Goal: Communication & Community: Answer question/provide support

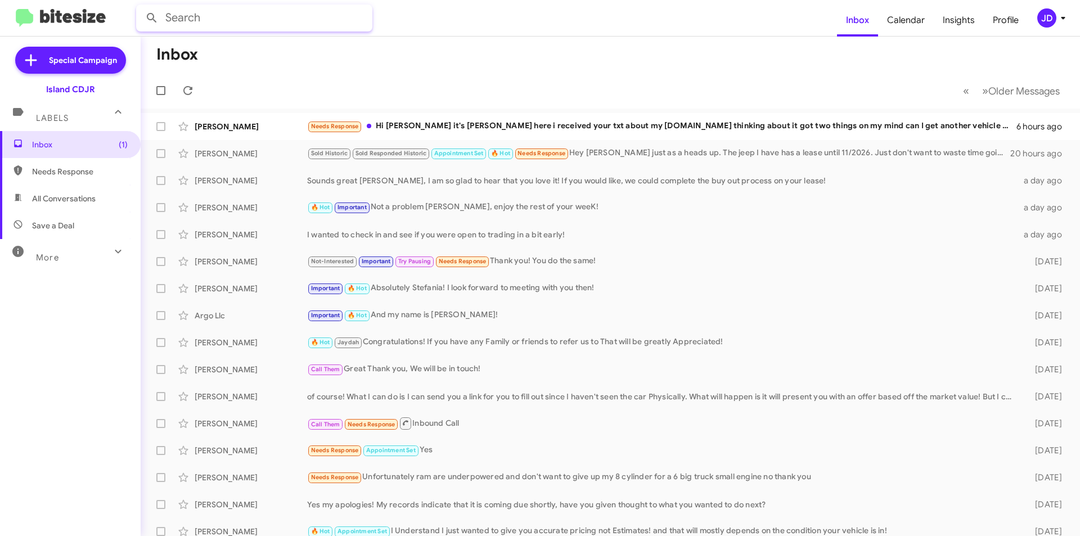
click at [268, 23] on input "text" at bounding box center [254, 18] width 236 height 27
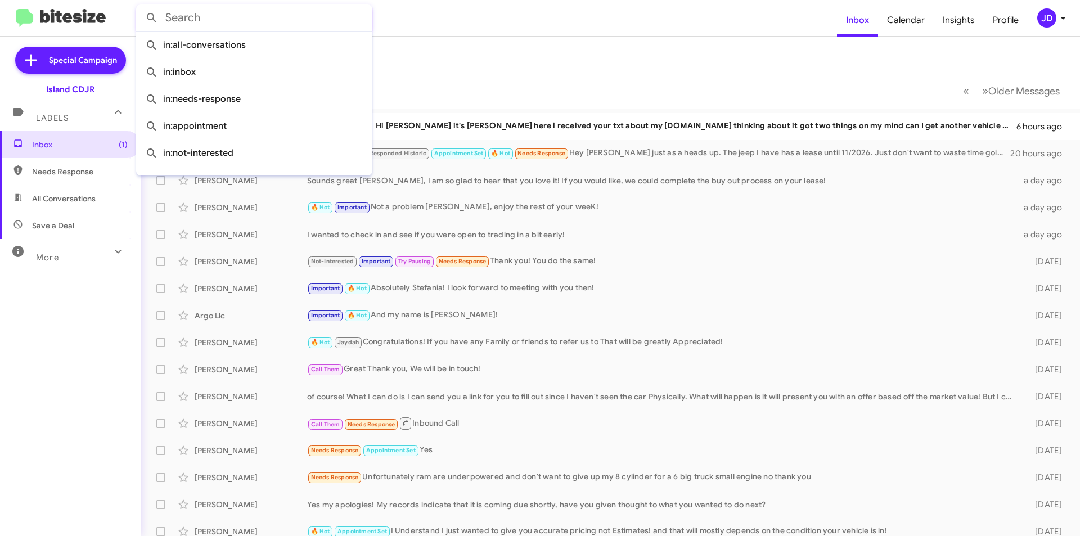
click at [441, 54] on mat-toolbar-row "Inbox" at bounding box center [611, 55] width 940 height 36
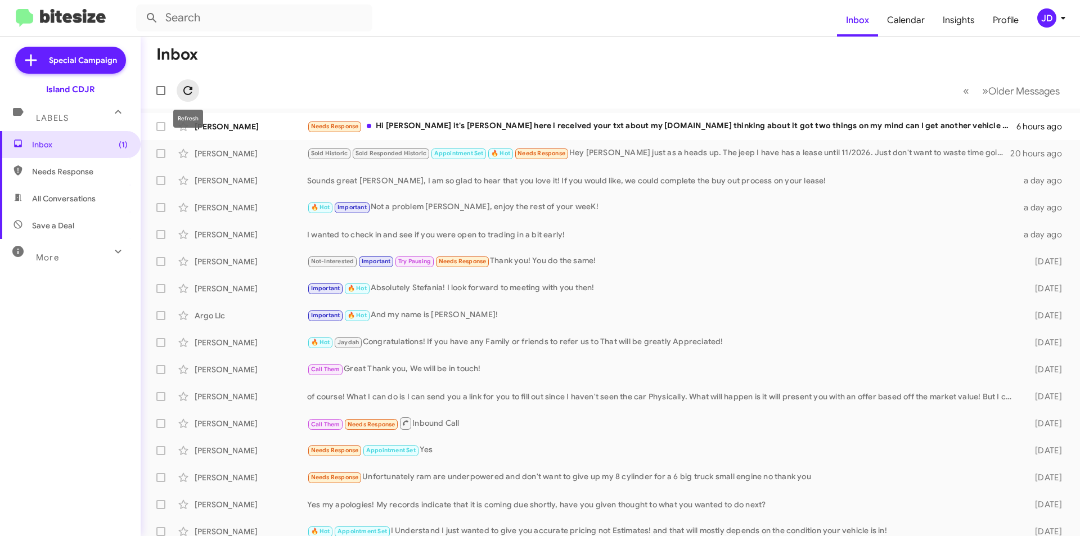
click at [194, 87] on span at bounding box center [188, 91] width 23 height 14
click at [223, 26] on input "text" at bounding box center [254, 18] width 236 height 27
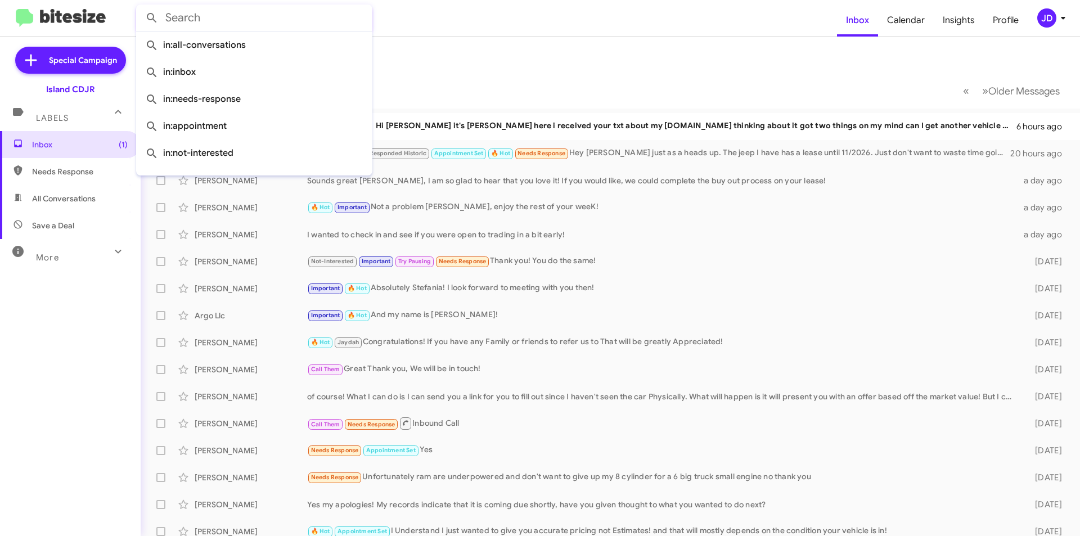
paste input "[PHONE_NUMBER]"
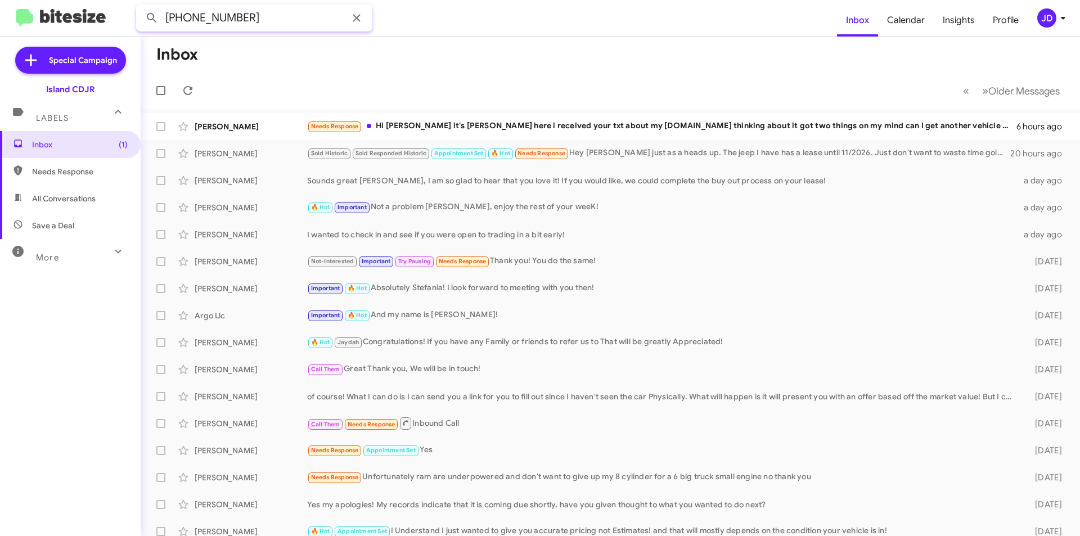
click at [218, 21] on input "[PHONE_NUMBER]" at bounding box center [254, 18] width 236 height 27
click at [197, 19] on input "[PHONE_NUMBER]" at bounding box center [254, 18] width 236 height 27
click at [170, 21] on input "(3473190325" at bounding box center [254, 18] width 236 height 27
click at [141, 7] on button at bounding box center [152, 18] width 23 height 23
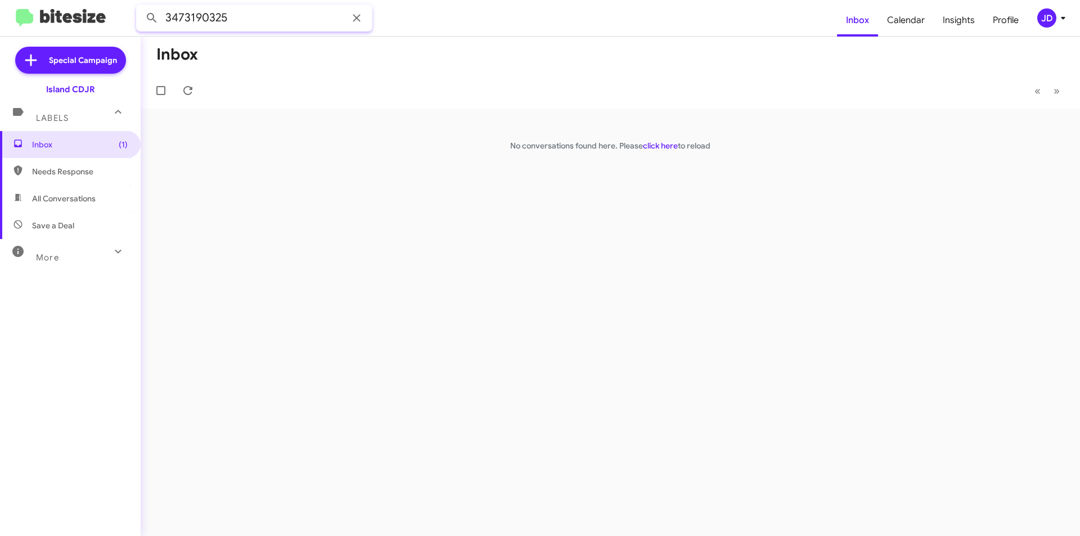
click at [190, 21] on input "3473190325" at bounding box center [254, 18] width 236 height 27
click at [141, 7] on button at bounding box center [152, 18] width 23 height 23
type input "3472190325"
click at [141, 7] on button at bounding box center [152, 18] width 23 height 23
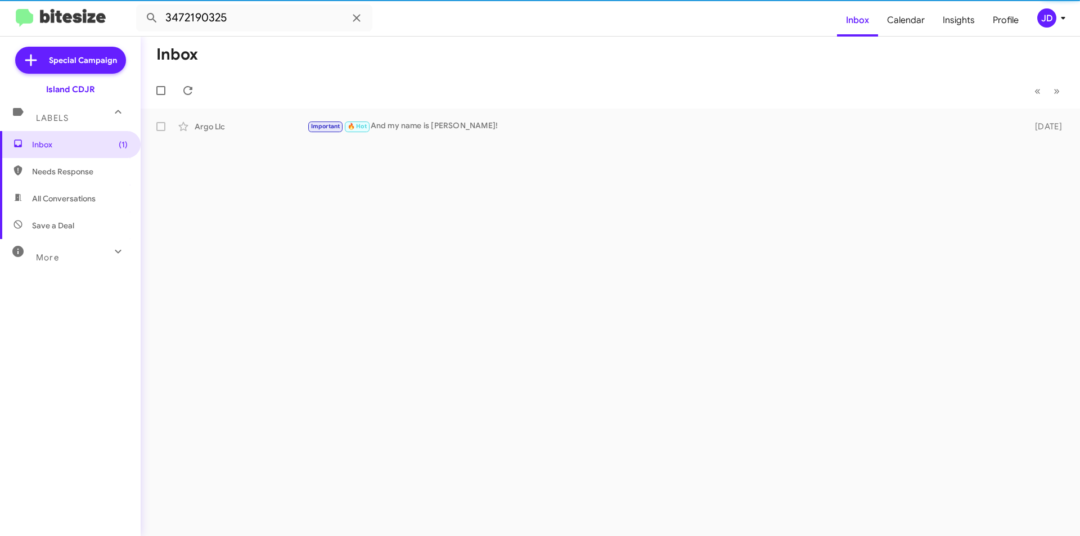
click at [349, 114] on span "Argo Llc Important 🔥 Hot And my name is [PERSON_NAME]! [DATE]" at bounding box center [611, 126] width 940 height 27
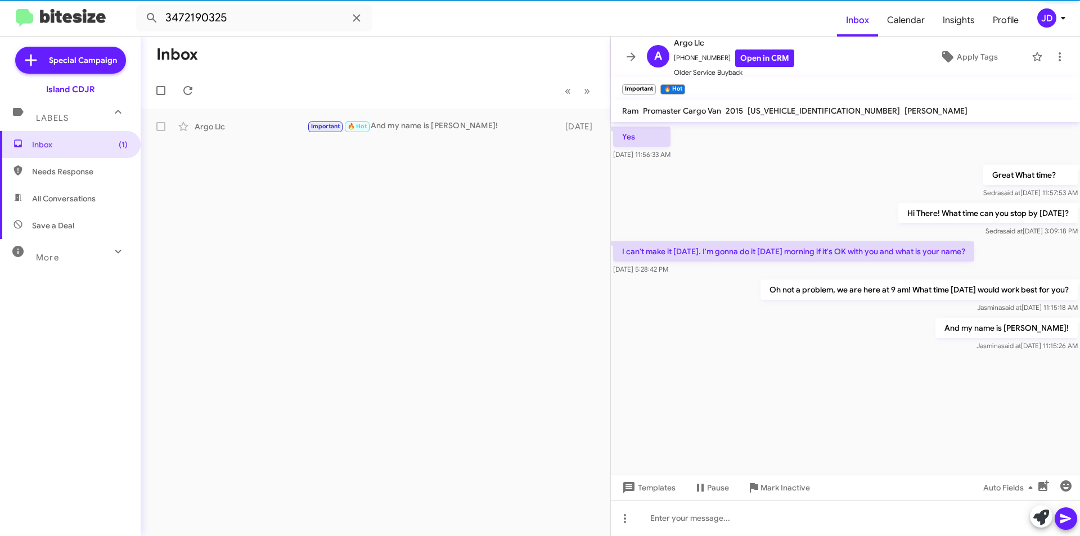
scroll to position [1739, 0]
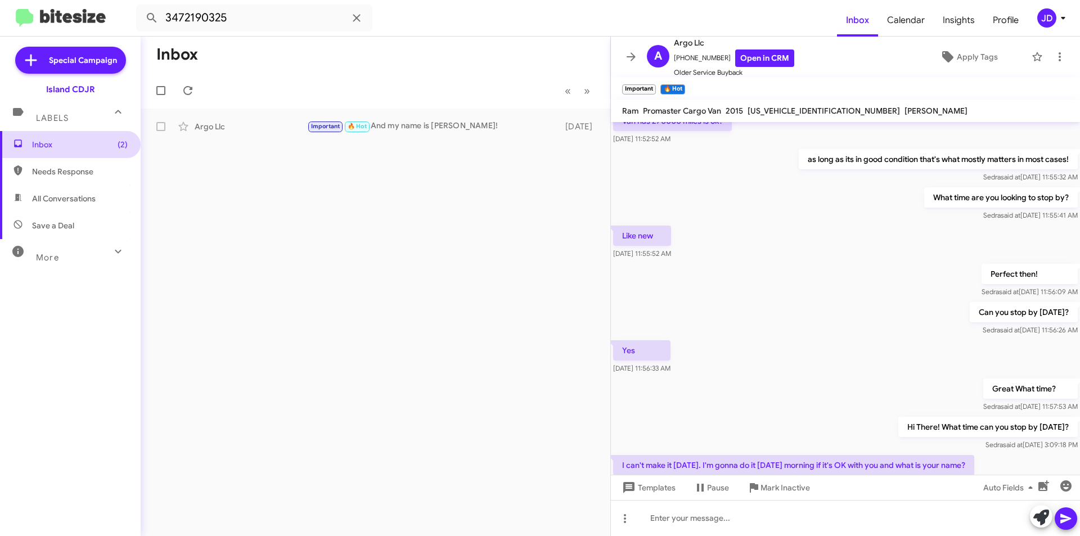
click at [118, 141] on span "(2)" at bounding box center [123, 144] width 10 height 11
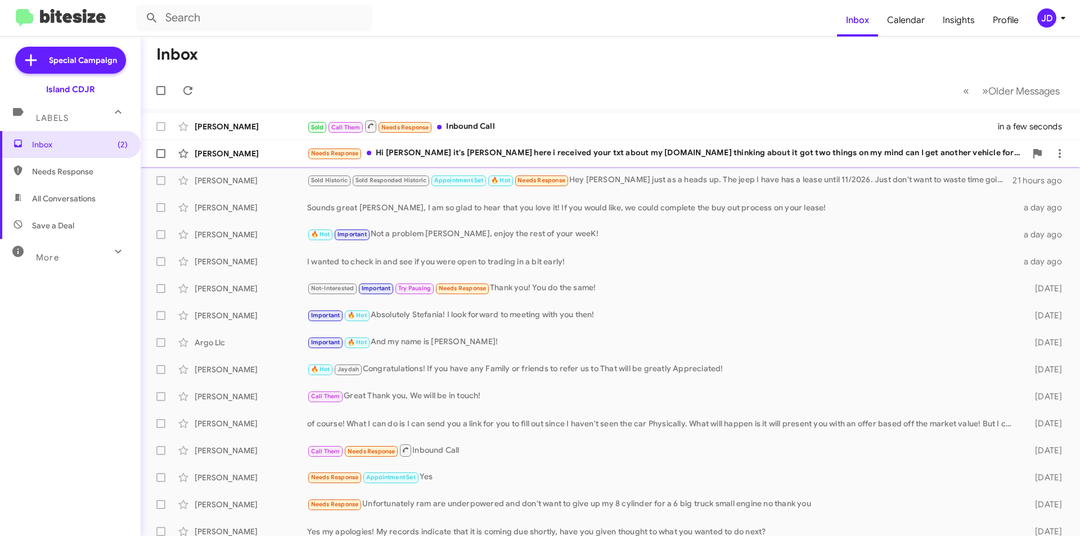
click at [255, 141] on span "[PERSON_NAME] Needs Response Hi [PERSON_NAME] it's [PERSON_NAME] here i receive…" at bounding box center [611, 153] width 940 height 27
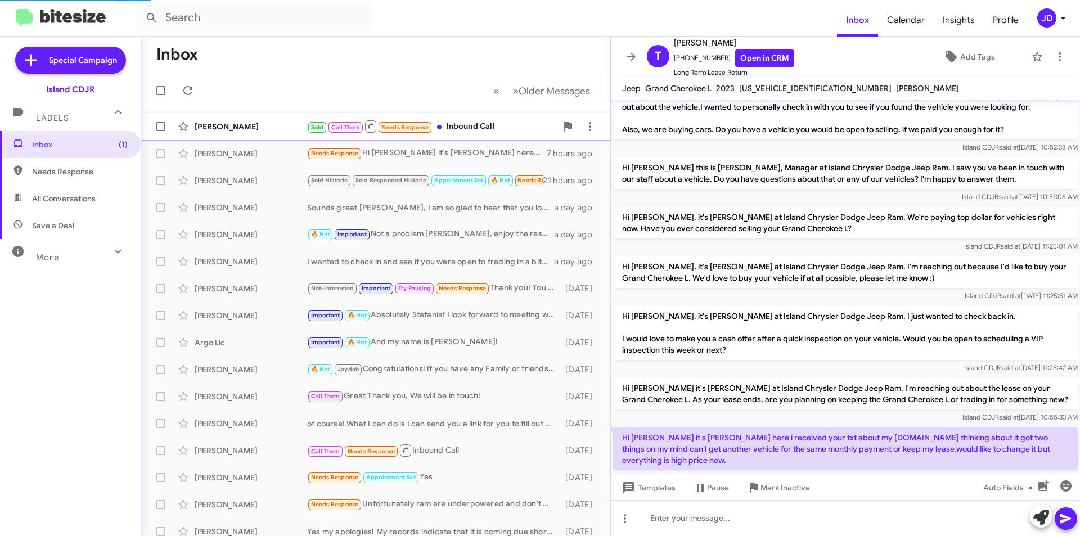
click at [245, 131] on div "[PERSON_NAME]" at bounding box center [251, 126] width 113 height 11
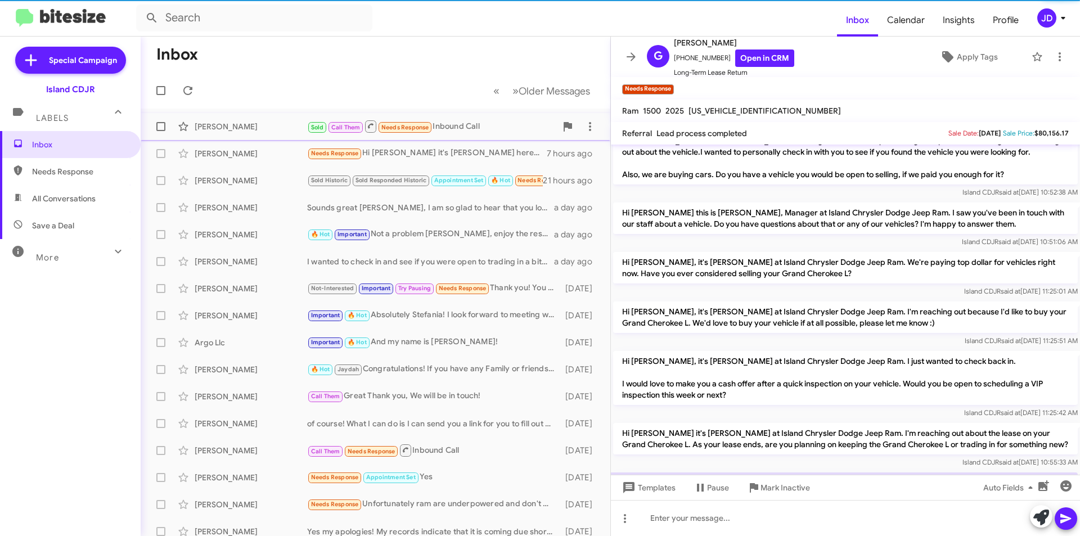
scroll to position [166, 0]
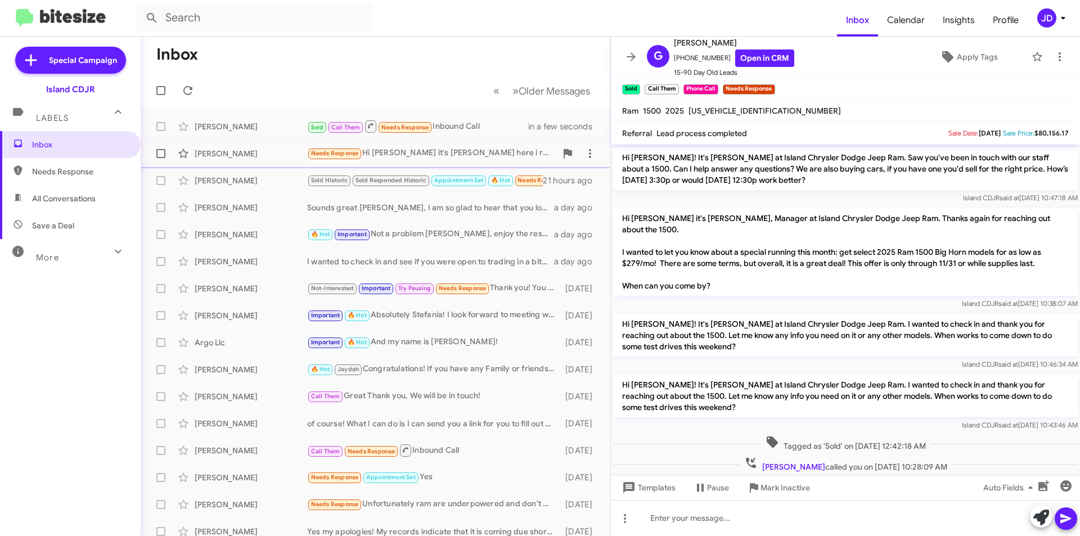
click at [278, 147] on div "[PERSON_NAME] Needs Response Hi [PERSON_NAME] it's [PERSON_NAME] here i receive…" at bounding box center [376, 153] width 452 height 23
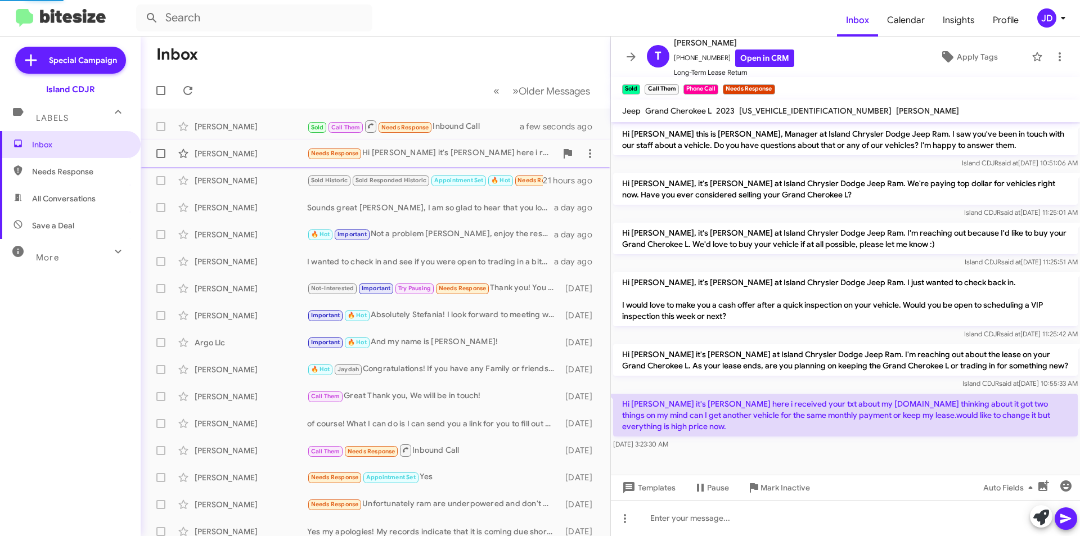
scroll to position [111, 0]
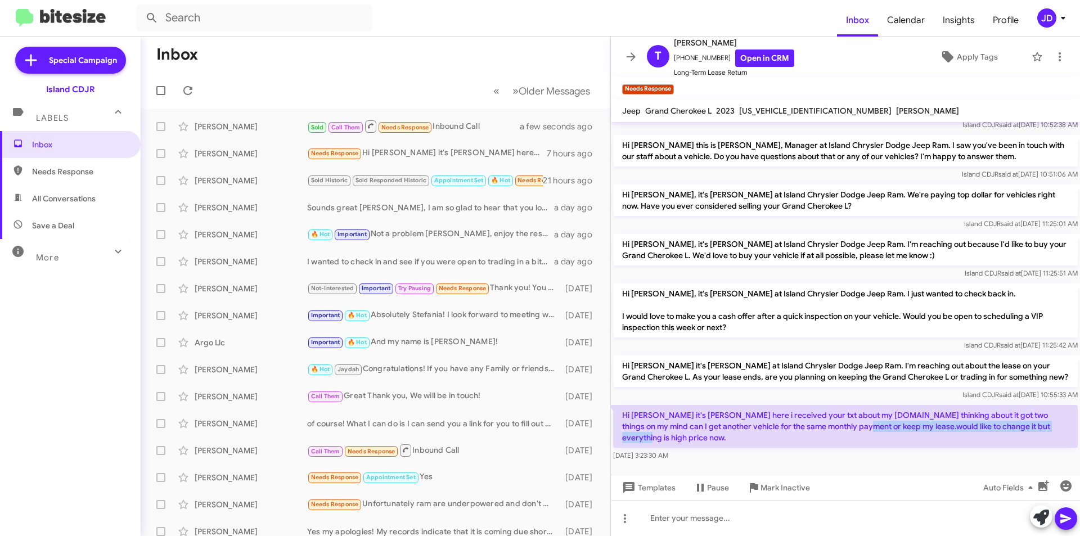
drag, startPoint x: 852, startPoint y: 429, endPoint x: 1057, endPoint y: 428, distance: 204.2
click at [1057, 428] on p "Hi [PERSON_NAME] it's [PERSON_NAME] here i received your txt about my [DOMAIN_N…" at bounding box center [845, 426] width 465 height 43
drag, startPoint x: 1057, startPoint y: 428, endPoint x: 1031, endPoint y: 407, distance: 33.2
click at [1031, 407] on p "Hi [PERSON_NAME] it's [PERSON_NAME] here i received your txt about my [DOMAIN_N…" at bounding box center [845, 426] width 465 height 43
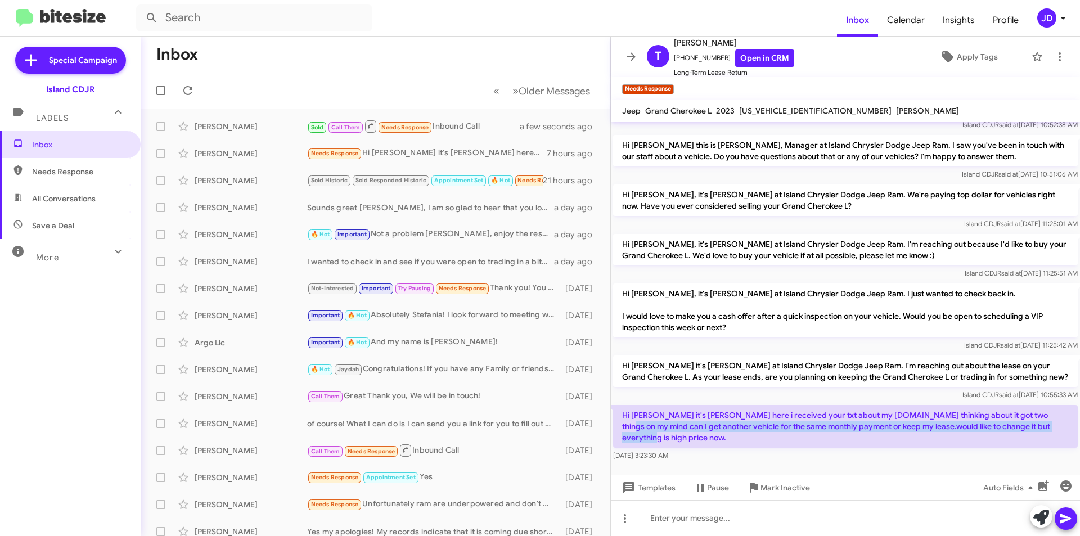
click at [1031, 407] on p "Hi [PERSON_NAME] it's [PERSON_NAME] here i received your txt about my [DOMAIN_N…" at bounding box center [845, 426] width 465 height 43
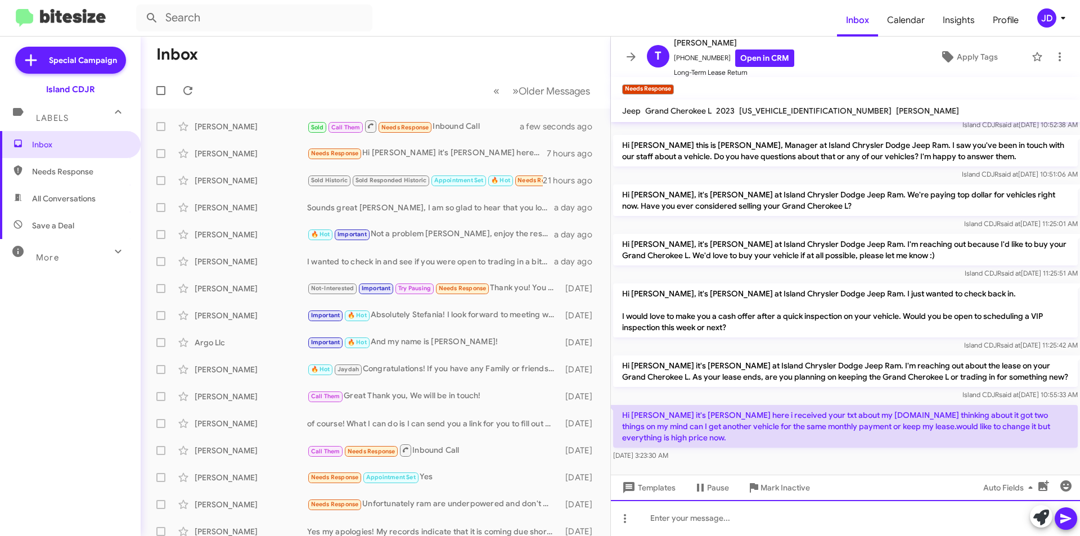
click at [885, 509] on div at bounding box center [845, 518] width 469 height 36
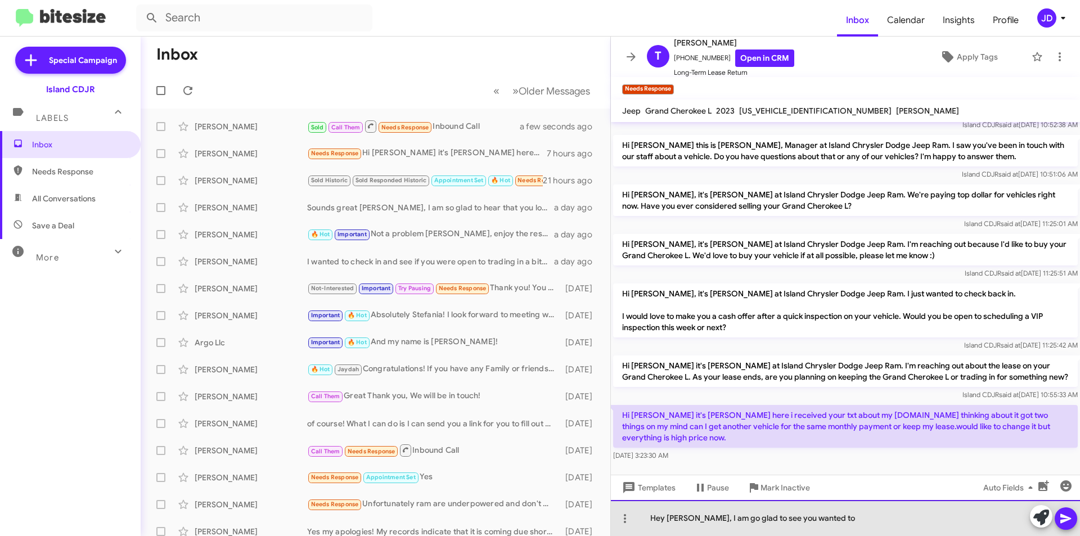
click at [829, 514] on div "Hey [PERSON_NAME], I am go glad to see you wanted to" at bounding box center [845, 518] width 469 height 36
drag, startPoint x: 829, startPoint y: 514, endPoint x: 807, endPoint y: 515, distance: 22.0
click at [807, 515] on div "Hey [PERSON_NAME], I am go glad to see you wanted to" at bounding box center [845, 518] width 469 height 36
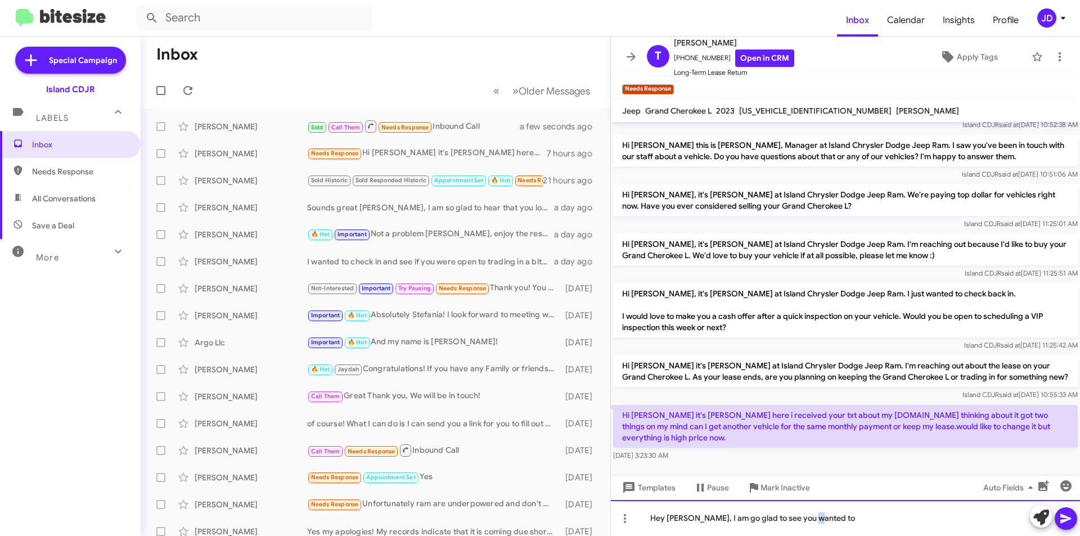
click at [825, 521] on div "Hey [PERSON_NAME], I am go glad to see you wanted to" at bounding box center [845, 518] width 469 height 36
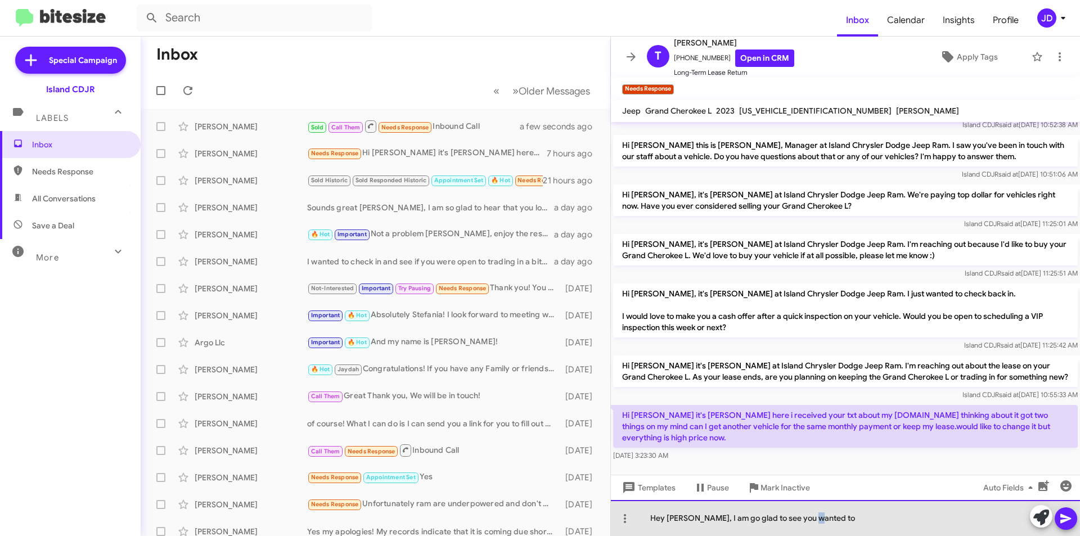
click at [817, 524] on div "Hey [PERSON_NAME], I am go glad to see you wanted to" at bounding box center [845, 518] width 469 height 36
drag, startPoint x: 817, startPoint y: 524, endPoint x: 775, endPoint y: 520, distance: 42.4
click at [775, 520] on div "Hey [PERSON_NAME], I am go glad to see you wanted to" at bounding box center [845, 518] width 469 height 36
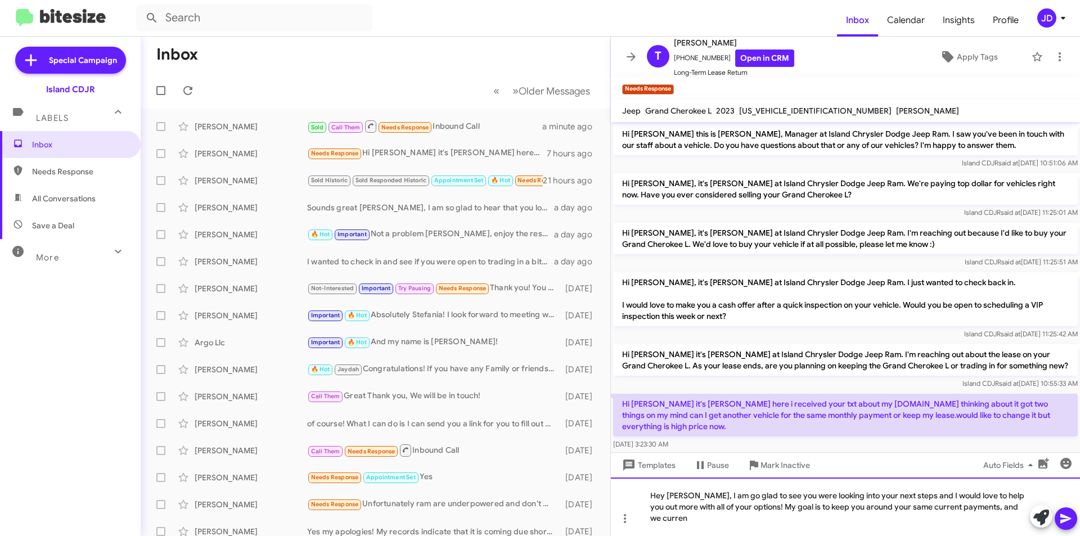
scroll to position [133, 0]
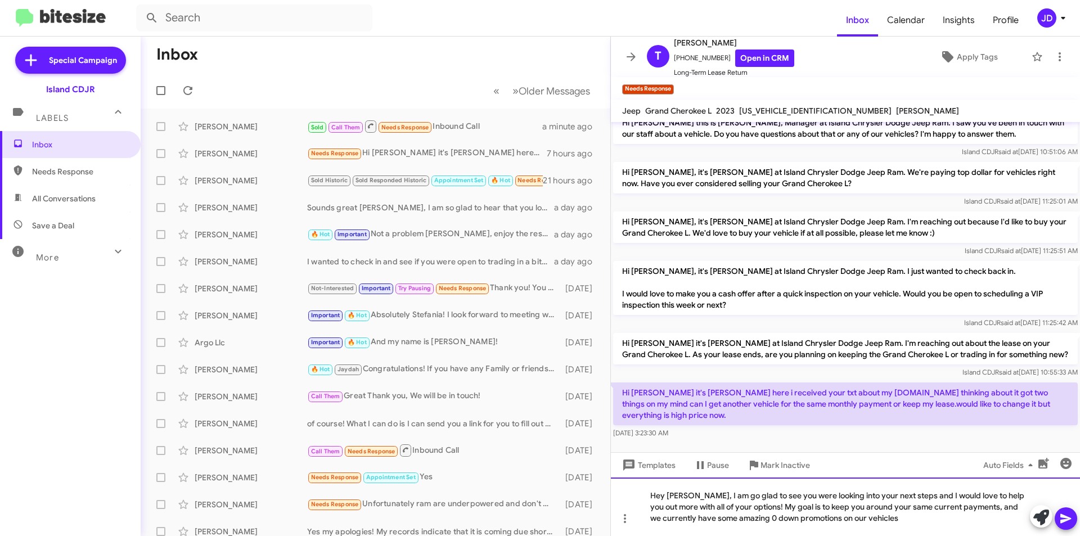
click at [760, 522] on div "Hey [PERSON_NAME], I am go glad to see you were looking into your next steps an…" at bounding box center [845, 507] width 469 height 59
click at [915, 524] on div "Hey [PERSON_NAME], I am go glad to see you were looking into your next steps an…" at bounding box center [845, 507] width 469 height 59
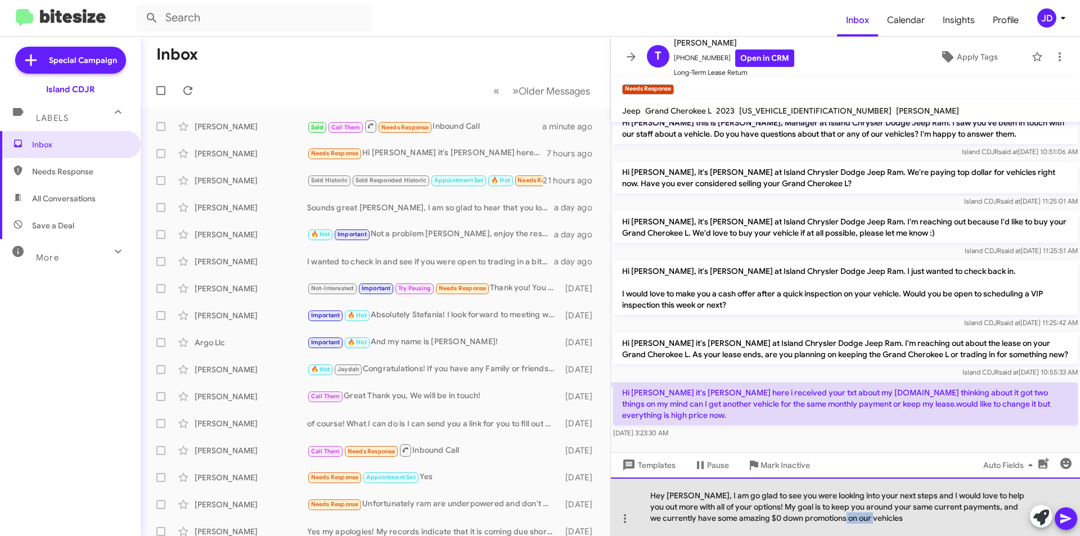
drag, startPoint x: 912, startPoint y: 522, endPoint x: 862, endPoint y: 518, distance: 49.7
click at [862, 518] on div "Hey [PERSON_NAME], I am go glad to see you were looking into your next steps an…" at bounding box center [845, 507] width 469 height 59
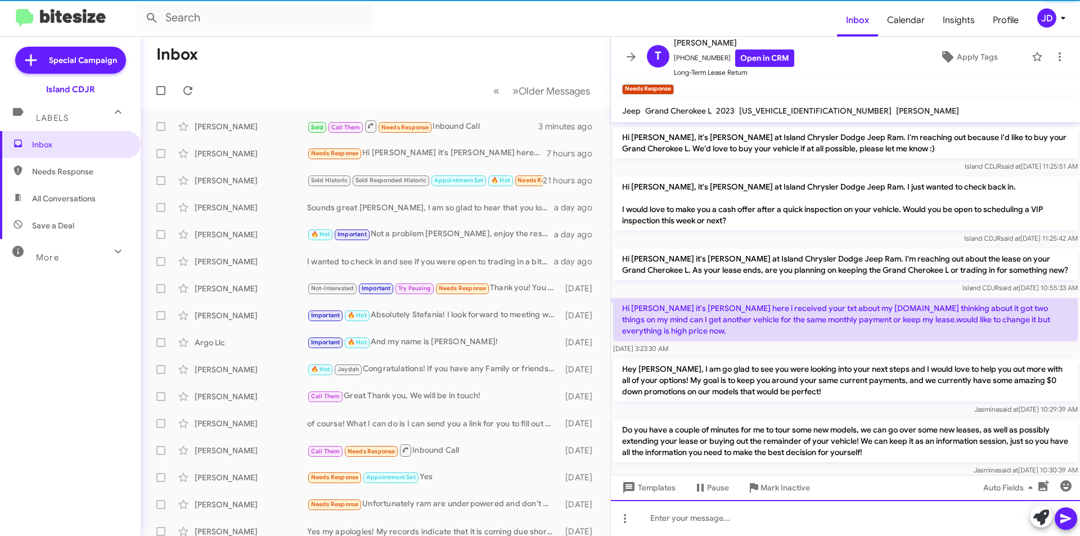
scroll to position [238, 0]
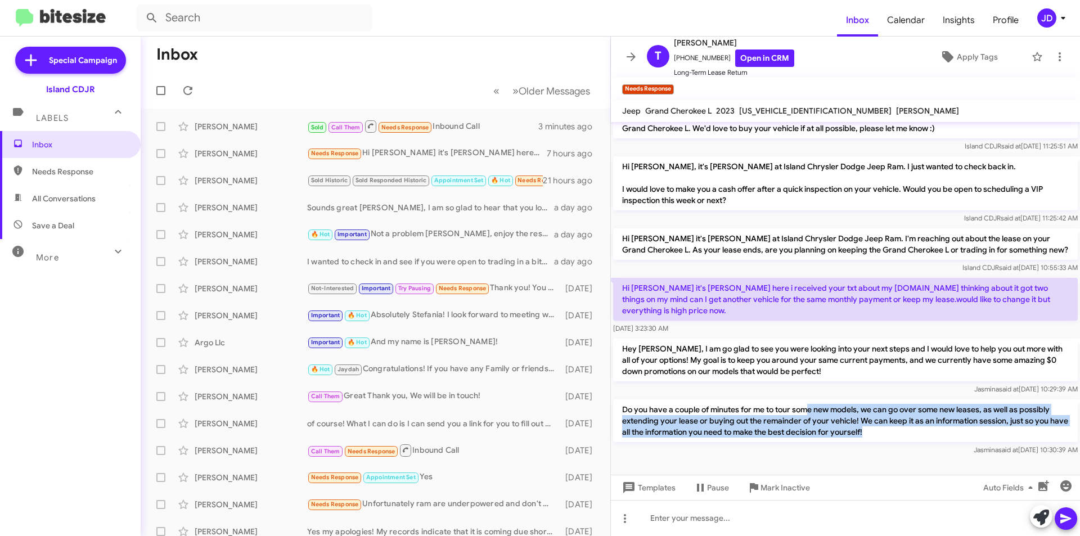
drag, startPoint x: 812, startPoint y: 405, endPoint x: 901, endPoint y: 416, distance: 90.2
click at [901, 416] on p "Do you have a couple of minutes for me to tour some new models, we can go over …" at bounding box center [845, 420] width 465 height 43
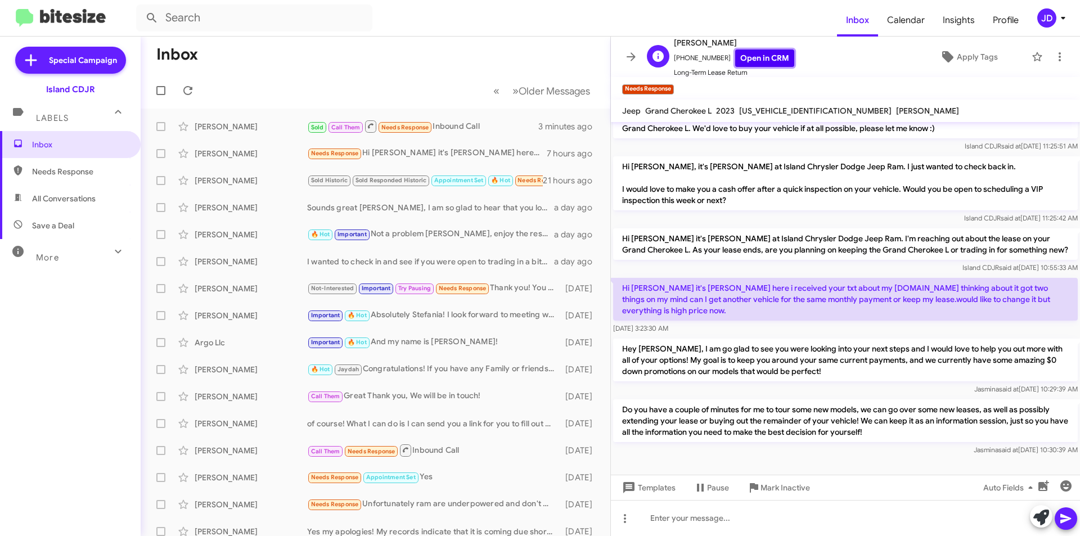
click at [767, 52] on link "Open in CRM" at bounding box center [764, 58] width 59 height 17
click at [185, 95] on icon at bounding box center [188, 91] width 14 height 14
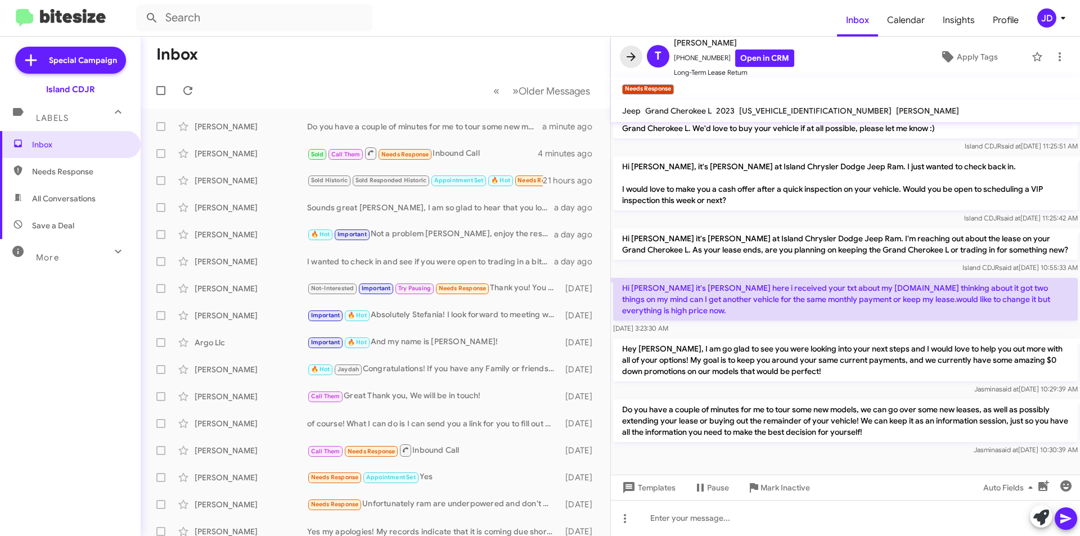
click at [626, 63] on icon at bounding box center [631, 57] width 14 height 14
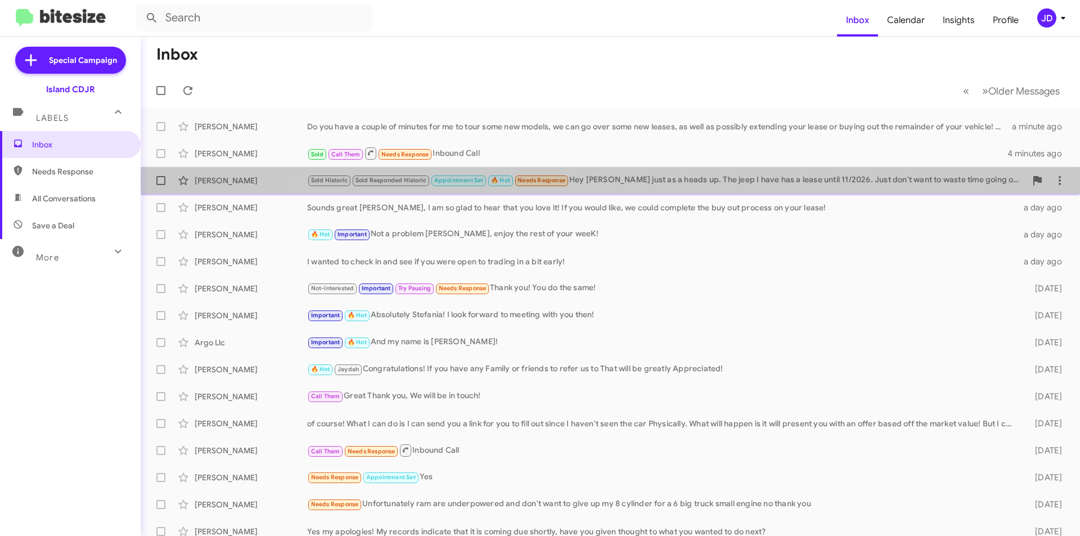
click at [633, 178] on div "Sold Historic Sold Responded Historic Appointment Set 🔥 Hot Needs Response Hey …" at bounding box center [666, 180] width 719 height 13
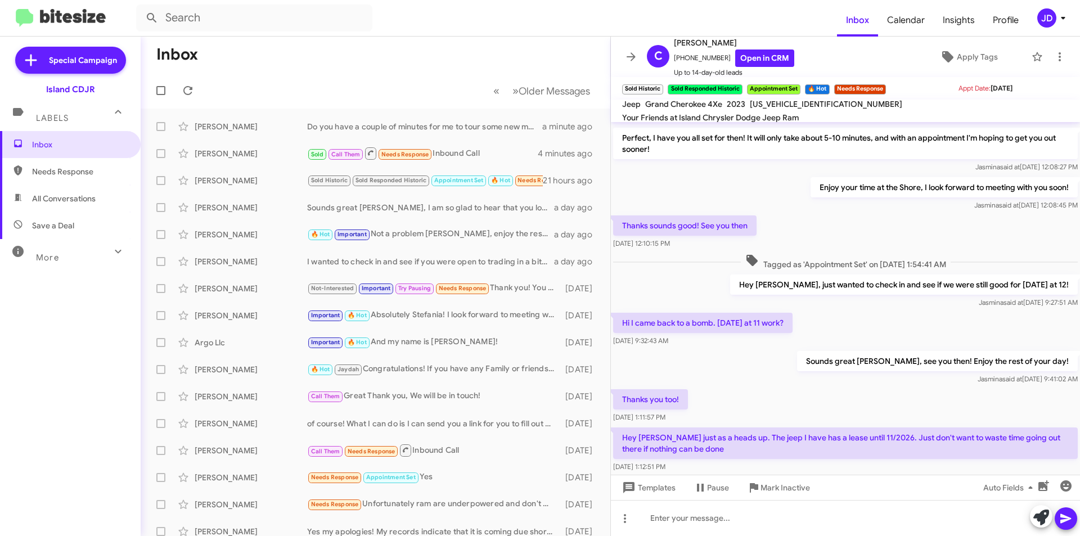
scroll to position [484, 0]
